Goal: Task Accomplishment & Management: Use online tool/utility

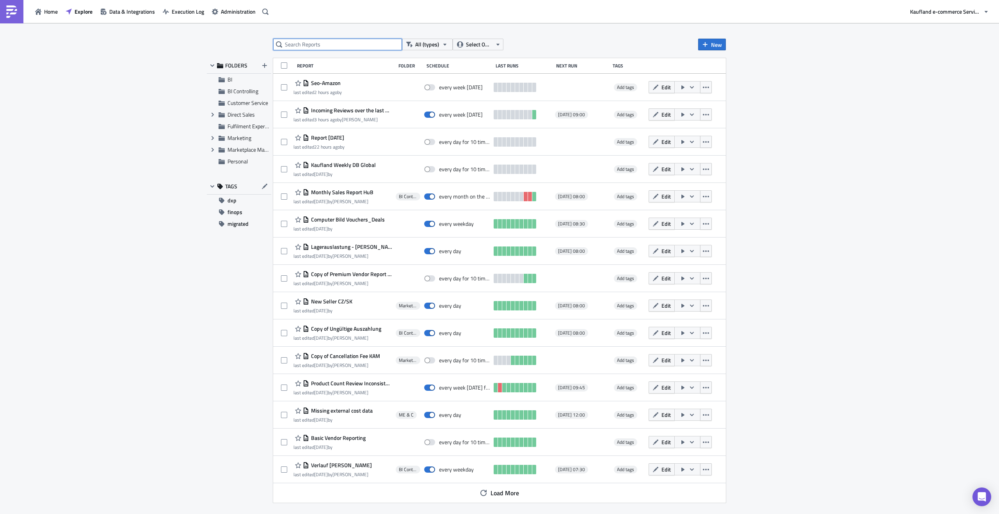
click at [310, 46] on input "text" at bounding box center [337, 45] width 129 height 12
type input "ز"
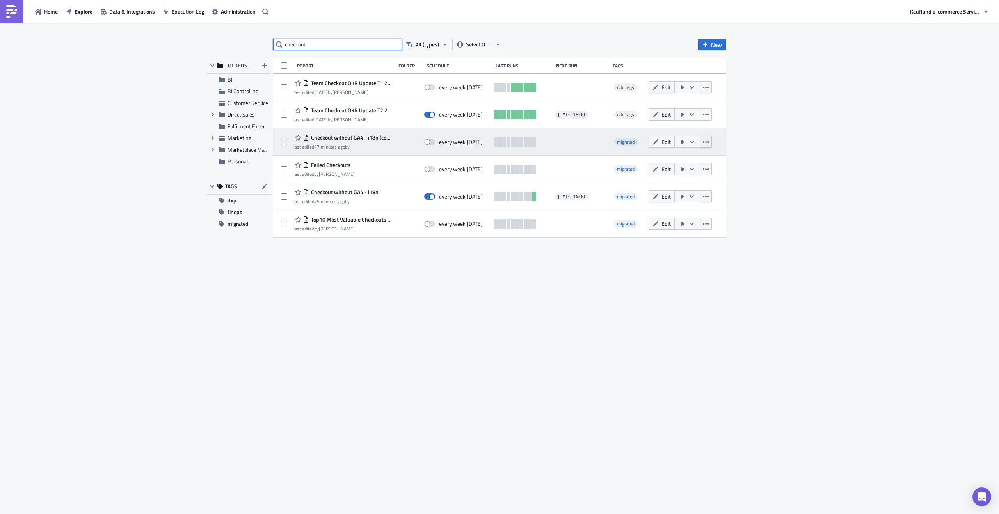
type input "checkout"
click at [708, 140] on icon "button" at bounding box center [706, 142] width 6 height 6
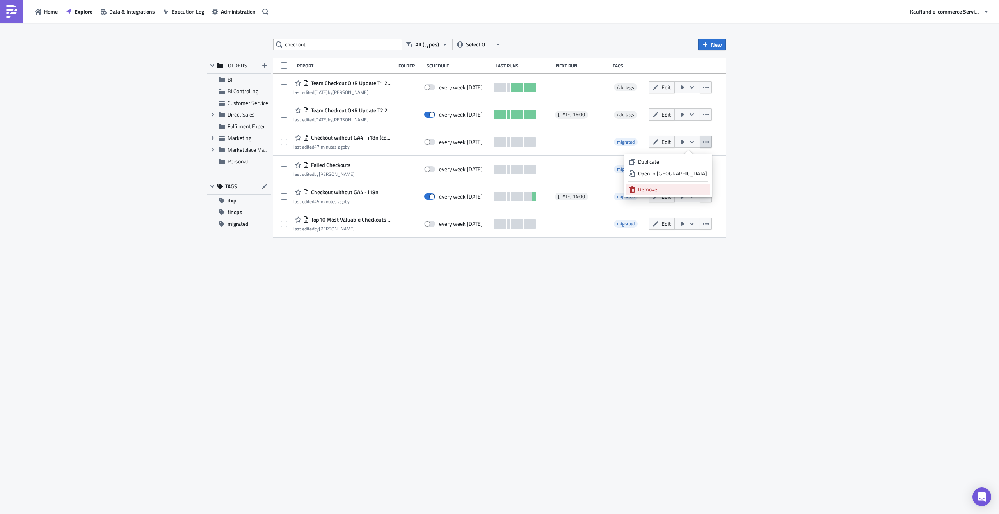
click at [682, 188] on div "Remove" at bounding box center [672, 190] width 69 height 8
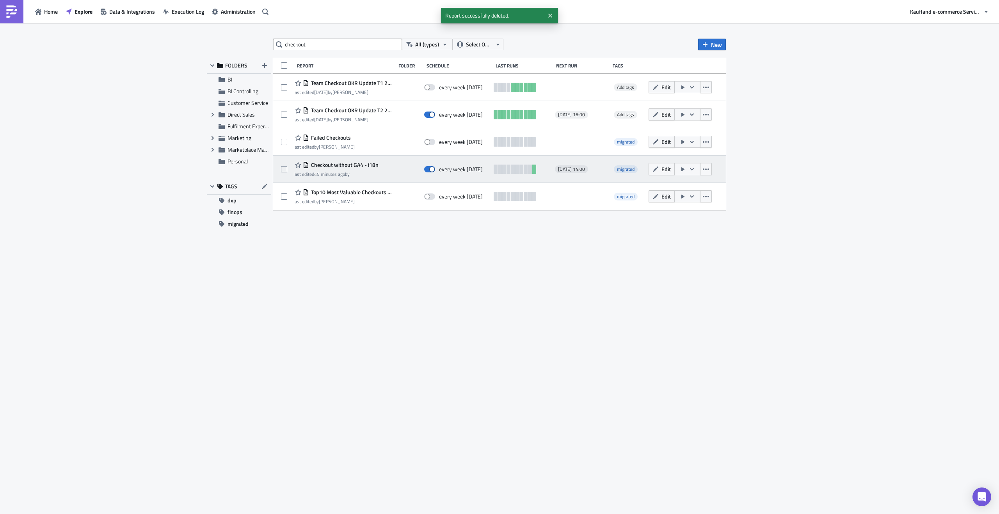
click at [382, 161] on div "Checkout without GA4 - i18n last edited 45 minutes ago by every week [DATE][DAT…" at bounding box center [499, 169] width 453 height 27
click at [658, 171] on icon "button" at bounding box center [656, 169] width 6 height 6
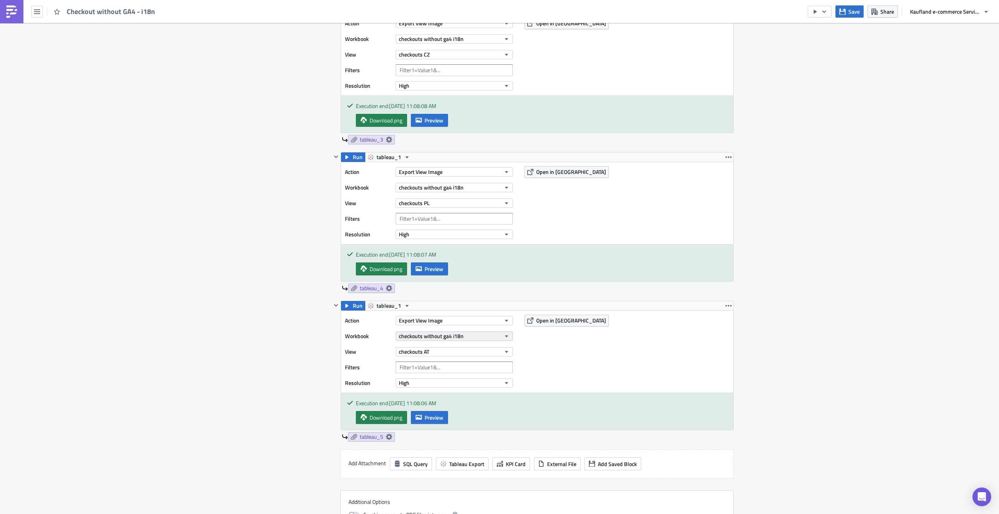
scroll to position [597, 0]
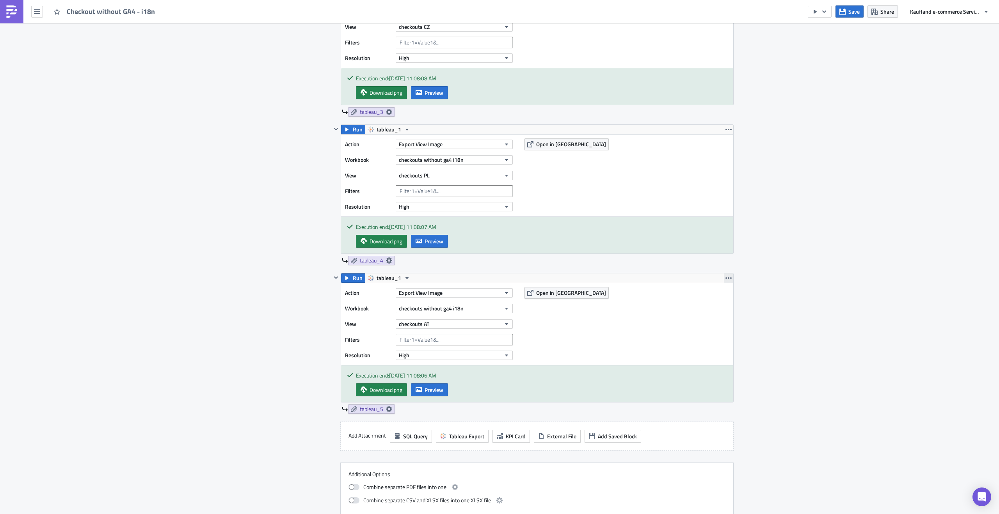
click at [724, 277] on button "button" at bounding box center [728, 278] width 9 height 9
click at [728, 301] on div "Duplicate" at bounding box center [730, 297] width 52 height 8
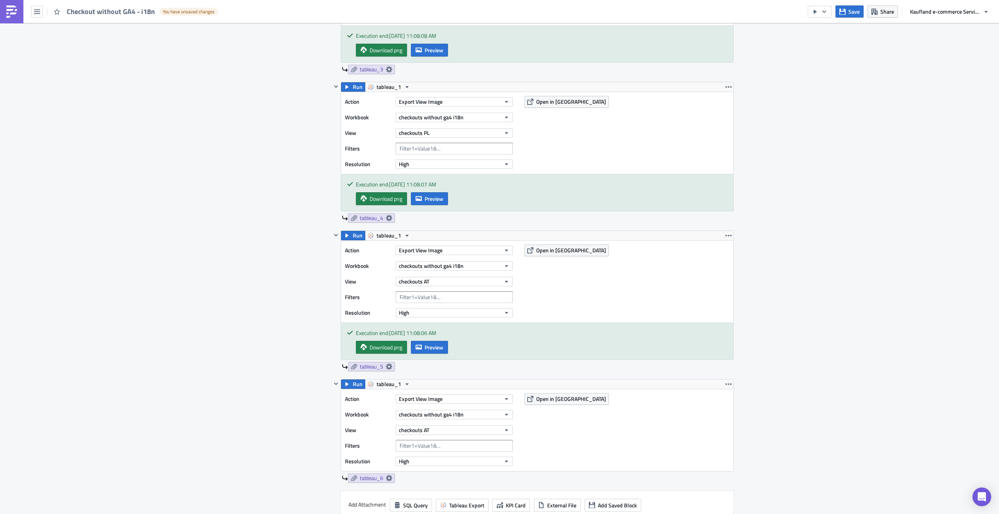
scroll to position [650, 0]
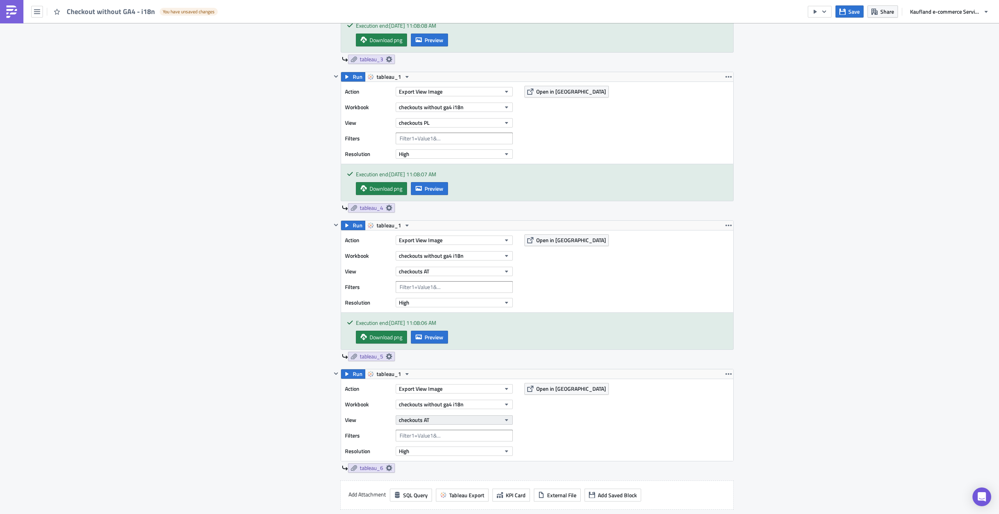
click at [424, 422] on span "checkouts AT" at bounding box center [414, 420] width 30 height 8
click at [427, 503] on div "checkouts FR" at bounding box center [432, 506] width 69 height 8
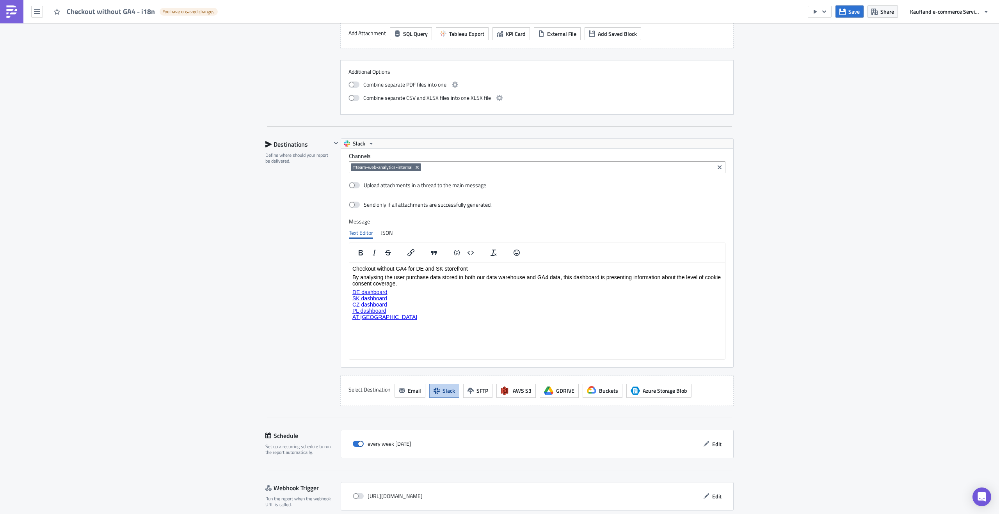
scroll to position [1154, 0]
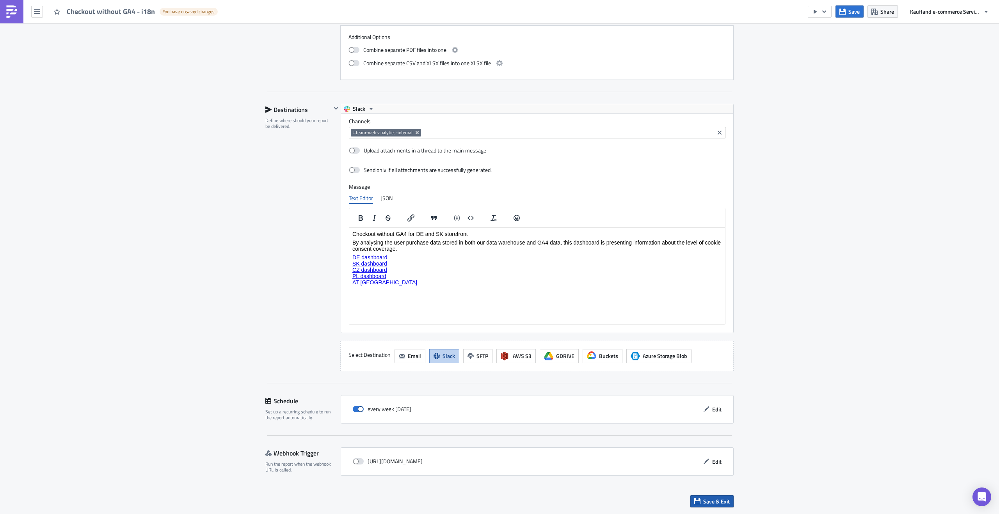
click at [703, 501] on span "Save & Exit" at bounding box center [716, 502] width 27 height 8
